Goal: Information Seeking & Learning: Learn about a topic

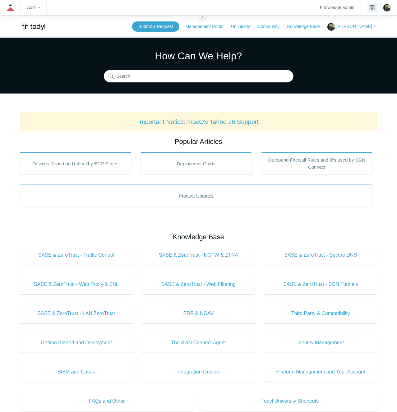
click at [371, 7] on icon "product tray" at bounding box center [372, 7] width 5 height 5
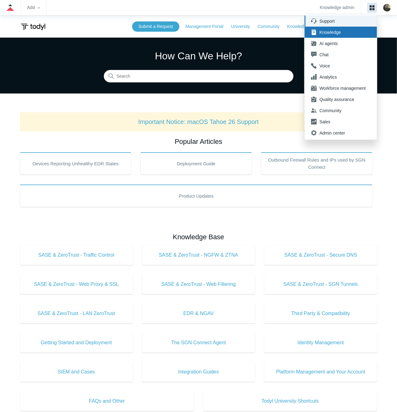
click at [344, 21] on div "Support" at bounding box center [343, 21] width 46 height 6
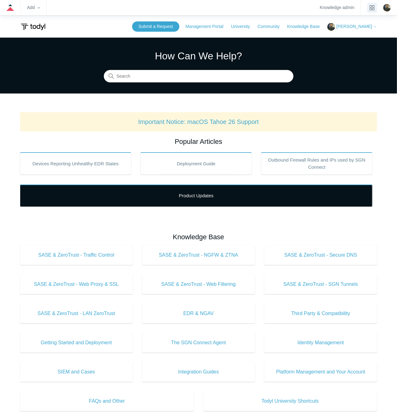
click at [85, 203] on link "Product Updates" at bounding box center [196, 196] width 353 height 22
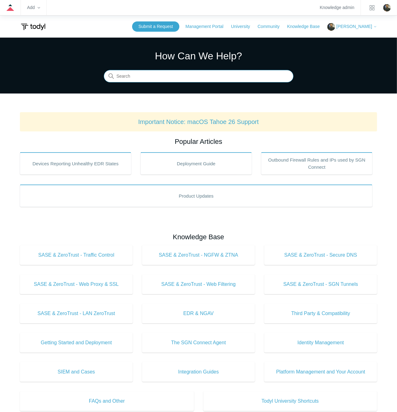
click at [224, 73] on input "Search" at bounding box center [199, 76] width 190 height 12
type input "tunnel"
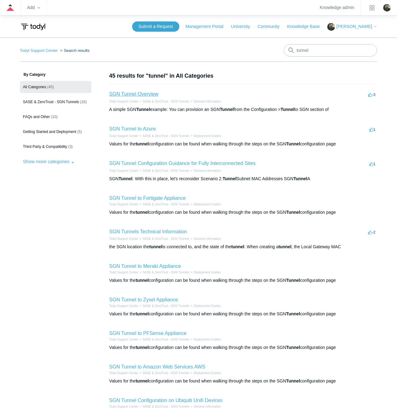
click at [145, 93] on link "SGN Tunnel Overview" at bounding box center [133, 93] width 49 height 5
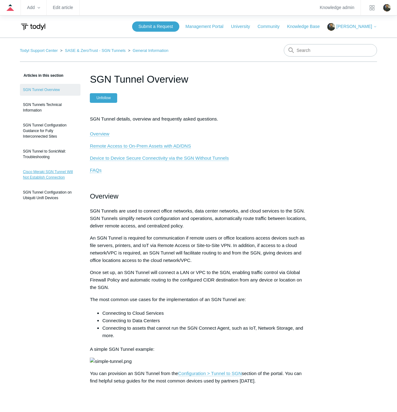
click at [51, 177] on link "Cisco Meraki SGN Tunnel Will Not Establish Connection" at bounding box center [50, 174] width 61 height 17
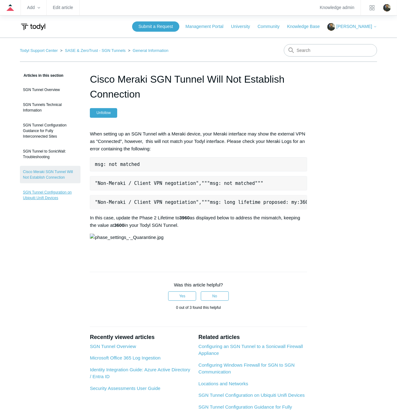
click at [49, 192] on link "SGN Tunnel Configuration on Ubiquiti Unifi Devices" at bounding box center [50, 195] width 61 height 17
click at [107, 50] on link "SASE & ZeroTrust - SGN Tunnels" at bounding box center [95, 50] width 61 height 5
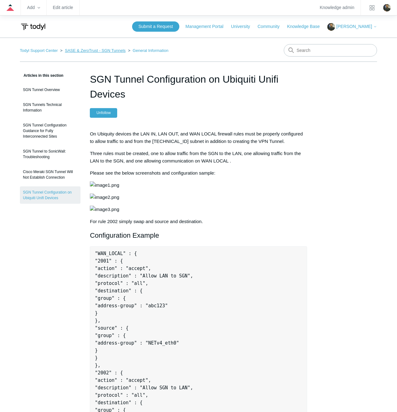
click at [96, 51] on link "SASE & ZeroTrust - SGN Tunnels" at bounding box center [95, 50] width 61 height 5
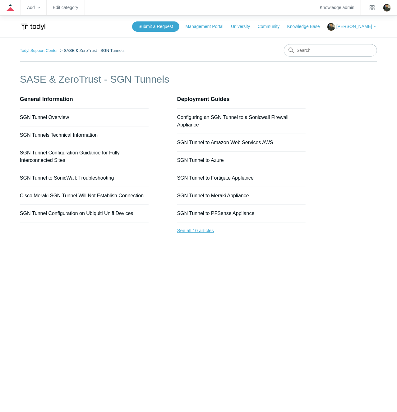
click at [210, 228] on link "See all 10 articles" at bounding box center [241, 231] width 129 height 16
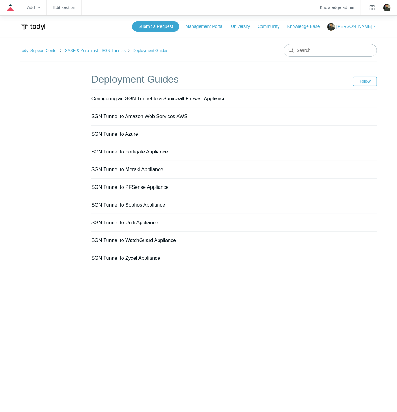
click at [169, 296] on main "Todyl Support Center SASE & ZeroTrust - SGN Tunnels Deployment Guides Deploymen…" at bounding box center [198, 223] width 397 height 371
